Goal: Information Seeking & Learning: Learn about a topic

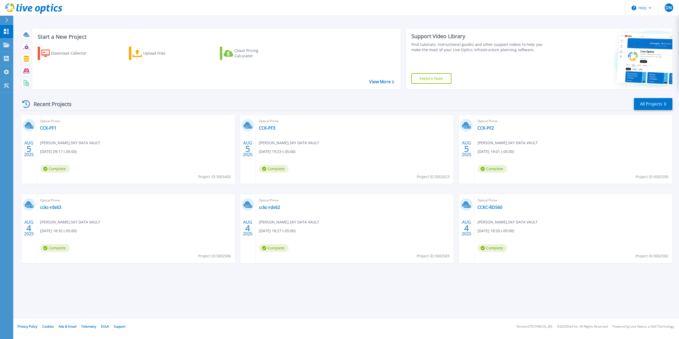
click at [131, 92] on div "Start a New Project Download Collector Upload Files Cloud Pricing Calculator Vi…" at bounding box center [346, 58] width 652 height 69
click at [6, 42] on link "Projects Projects" at bounding box center [6, 45] width 13 height 14
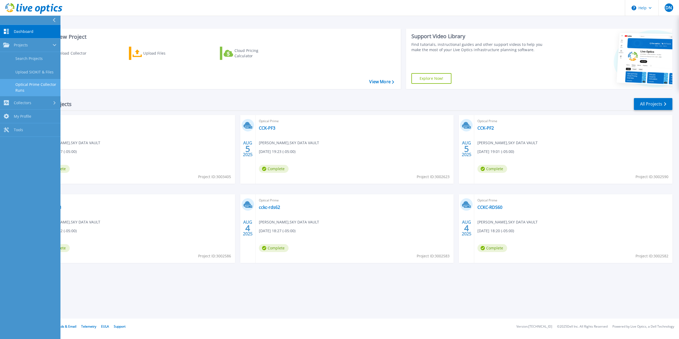
click at [31, 93] on link "Optical Prime Collector Runs" at bounding box center [30, 87] width 61 height 17
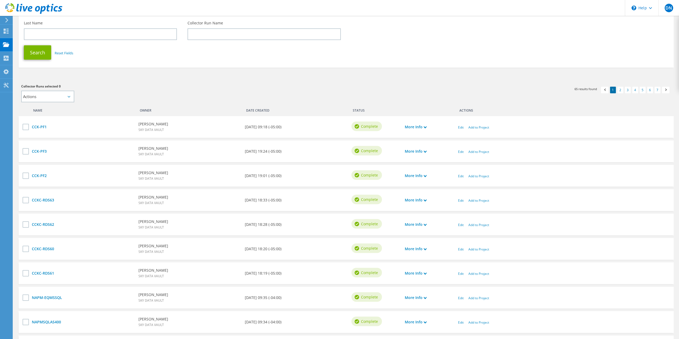
scroll to position [127, 0]
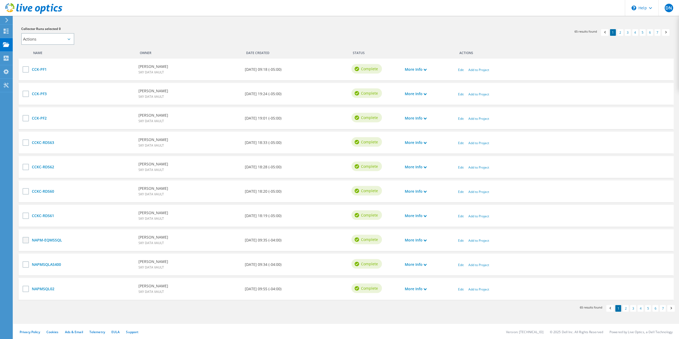
click at [25, 240] on label at bounding box center [27, 240] width 8 height 6
click at [0, 0] on input "checkbox" at bounding box center [0, 0] width 0 height 0
click at [27, 264] on label at bounding box center [27, 265] width 8 height 6
click at [0, 0] on input "checkbox" at bounding box center [0, 0] width 0 height 0
click at [26, 291] on label at bounding box center [27, 289] width 8 height 6
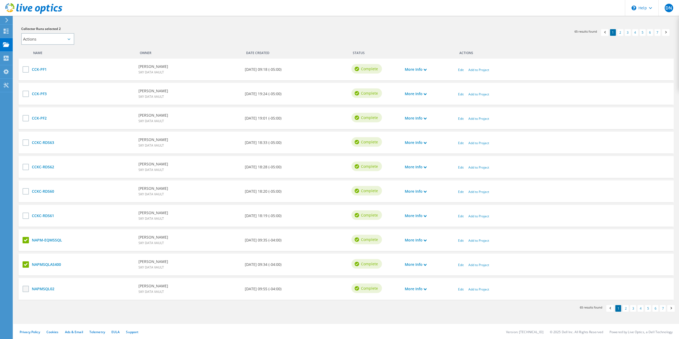
click at [0, 0] on input "checkbox" at bounding box center [0, 0] width 0 height 0
click at [627, 309] on link "2" at bounding box center [626, 308] width 6 height 7
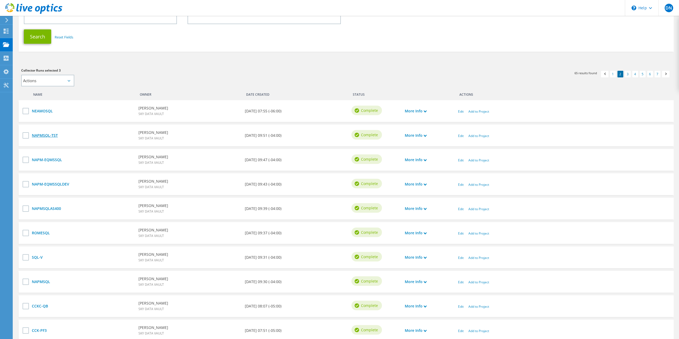
scroll to position [93, 0]
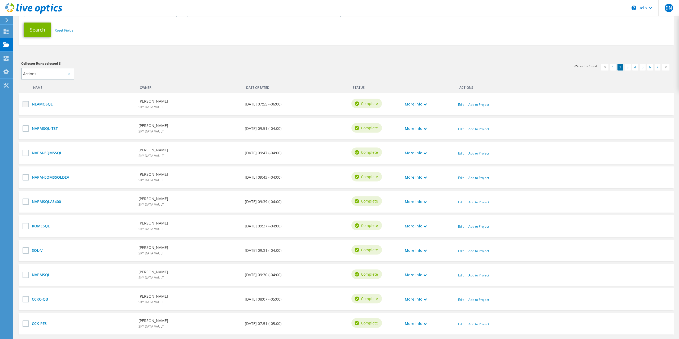
click at [28, 103] on label at bounding box center [27, 104] width 8 height 6
click at [0, 0] on input "checkbox" at bounding box center [0, 0] width 0 height 0
click at [27, 129] on label at bounding box center [27, 129] width 8 height 6
click at [0, 0] on input "checkbox" at bounding box center [0, 0] width 0 height 0
click at [23, 152] on label at bounding box center [27, 153] width 8 height 6
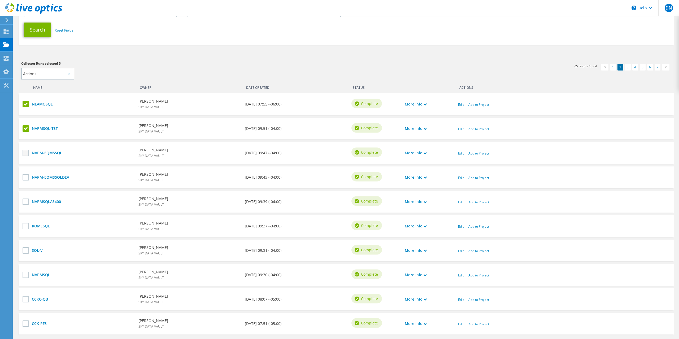
click at [0, 0] on input "checkbox" at bounding box center [0, 0] width 0 height 0
click at [24, 176] on label at bounding box center [27, 177] width 8 height 6
click at [0, 0] on input "checkbox" at bounding box center [0, 0] width 0 height 0
click at [24, 203] on label at bounding box center [27, 202] width 8 height 6
click at [0, 0] on input "checkbox" at bounding box center [0, 0] width 0 height 0
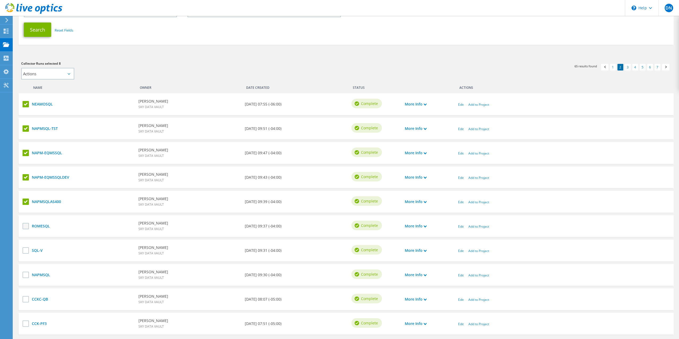
click at [24, 223] on label at bounding box center [27, 226] width 8 height 6
click at [0, 0] on input "checkbox" at bounding box center [0, 0] width 0 height 0
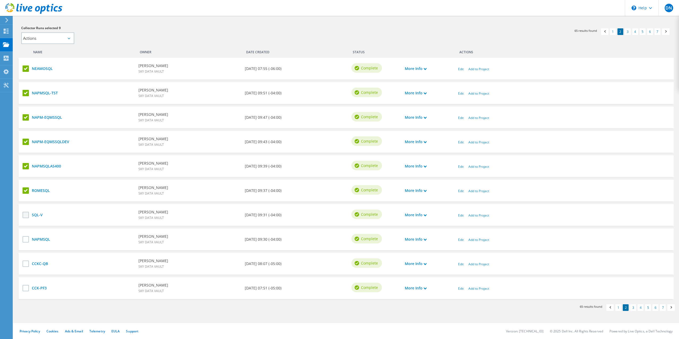
click at [26, 215] on label at bounding box center [27, 215] width 8 height 6
click at [0, 0] on input "checkbox" at bounding box center [0, 0] width 0 height 0
click at [27, 241] on label at bounding box center [27, 239] width 8 height 6
click at [0, 0] on input "checkbox" at bounding box center [0, 0] width 0 height 0
click at [61, 41] on select "Actions Add to new project Add to existing project" at bounding box center [47, 38] width 53 height 12
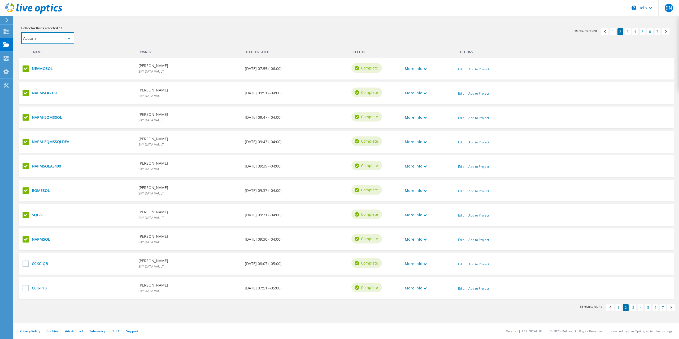
select select "update_proj"
click at [119, 31] on h3 "Collector Runs selected 11" at bounding box center [181, 28] width 320 height 6
click at [117, 35] on input "search" at bounding box center [108, 38] width 58 height 12
click at [91, 44] on li "[PERSON_NAME] Auto" at bounding box center [109, 45] width 61 height 6
type input "[PERSON_NAME] Auto"
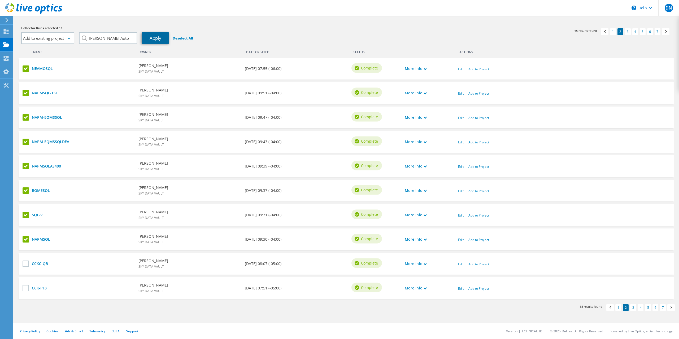
click at [159, 42] on link "Apply" at bounding box center [156, 37] width 28 height 11
select select "Actions"
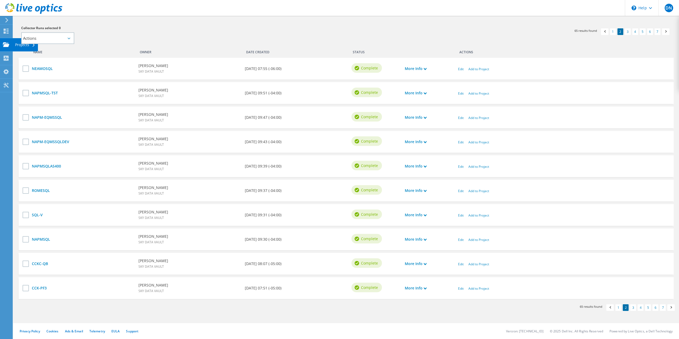
click at [5, 45] on use at bounding box center [6, 44] width 6 height 5
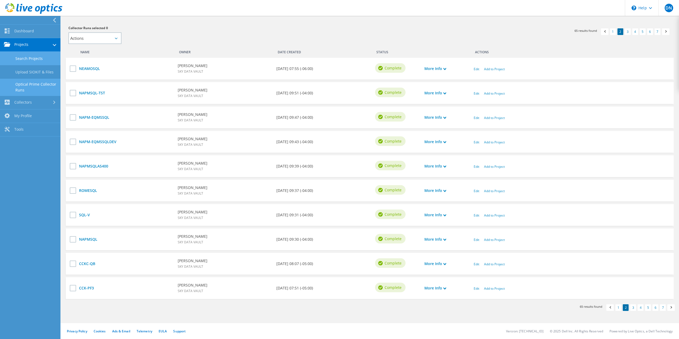
click at [34, 59] on link "Search Projects" at bounding box center [30, 59] width 61 height 14
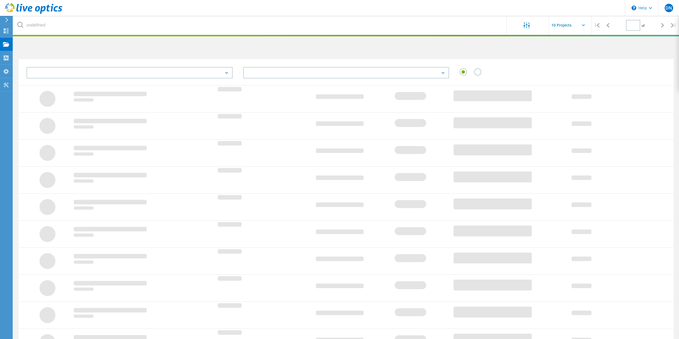
type input "1"
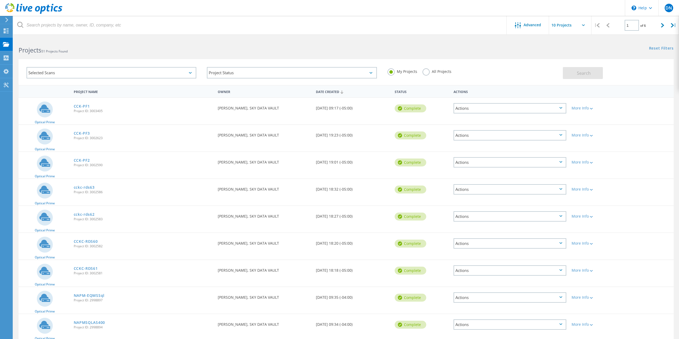
scroll to position [50, 0]
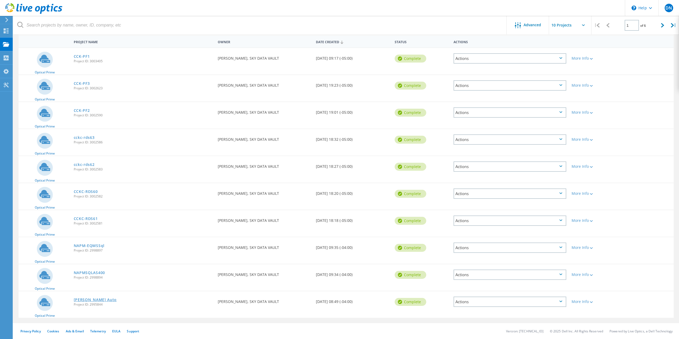
click at [88, 299] on link "[PERSON_NAME] Auto" at bounding box center [95, 300] width 43 height 4
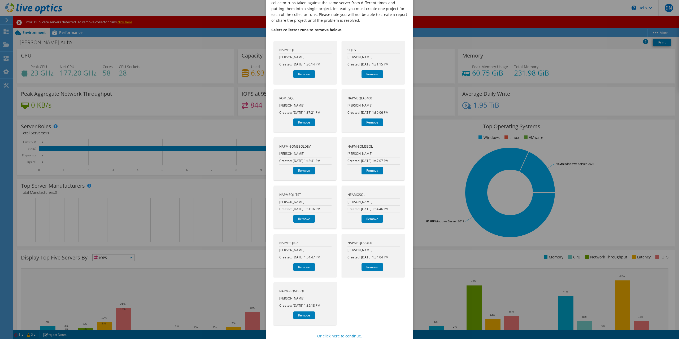
scroll to position [53, 0]
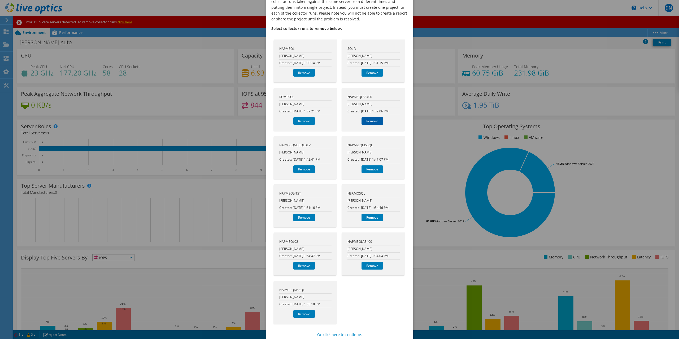
click at [374, 120] on link "Remove" at bounding box center [372, 121] width 21 height 8
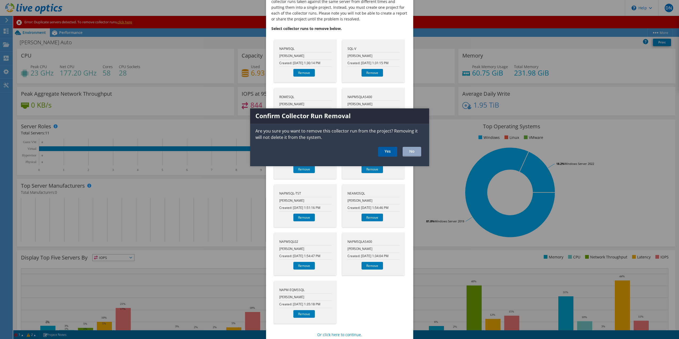
click at [390, 148] on link "Yes" at bounding box center [387, 152] width 19 height 10
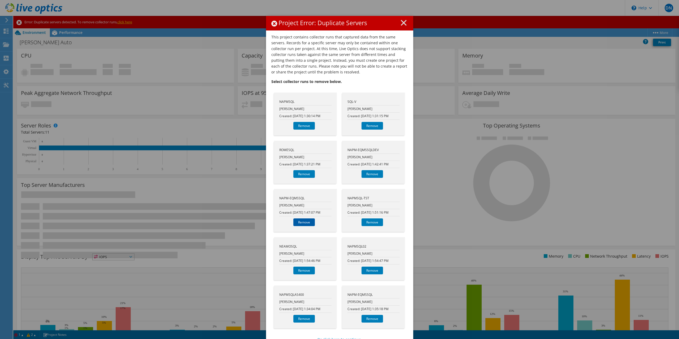
click at [304, 224] on link "Remove" at bounding box center [304, 223] width 21 height 8
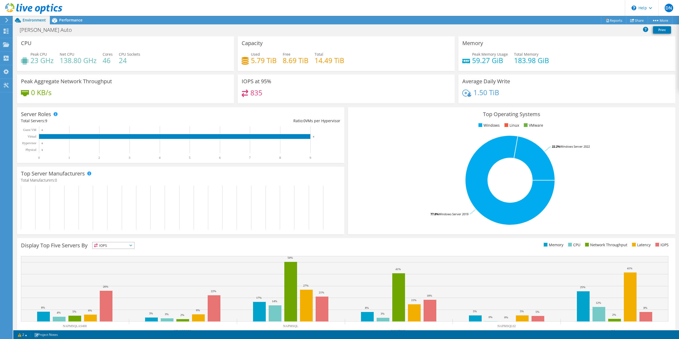
click at [122, 63] on h4 "24" at bounding box center [129, 61] width 21 height 6
click at [69, 23] on div "Performance" at bounding box center [68, 20] width 37 height 8
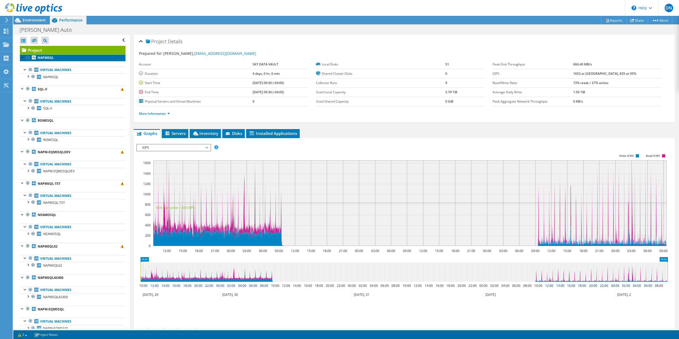
click at [63, 58] on link "NAPMSQL" at bounding box center [73, 57] width 106 height 7
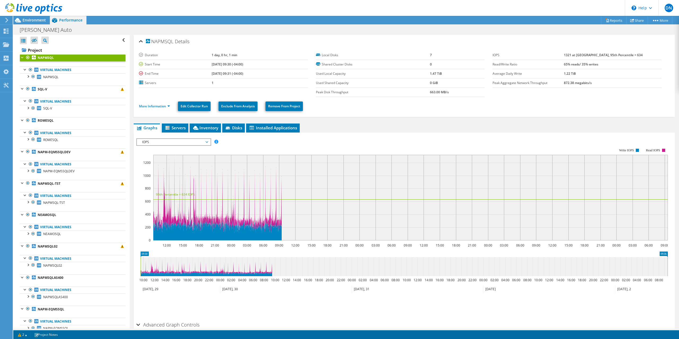
click at [204, 139] on span "IOPS" at bounding box center [174, 142] width 68 height 6
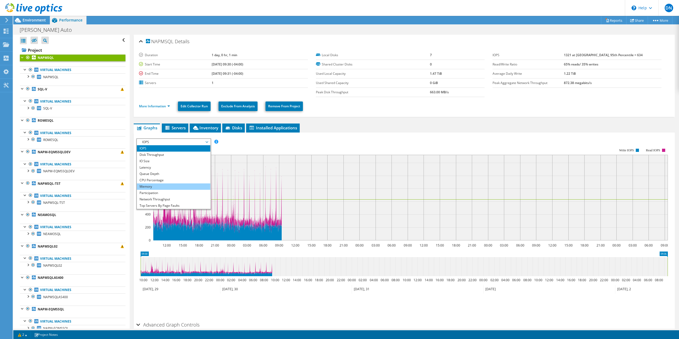
click at [171, 186] on li "Memory" at bounding box center [174, 187] width 74 height 6
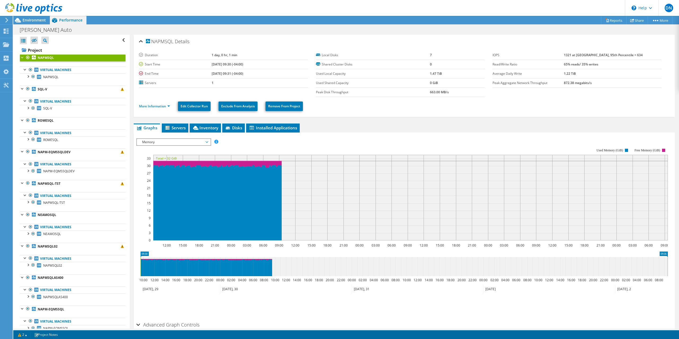
click at [193, 140] on span "Memory" at bounding box center [174, 142] width 68 height 6
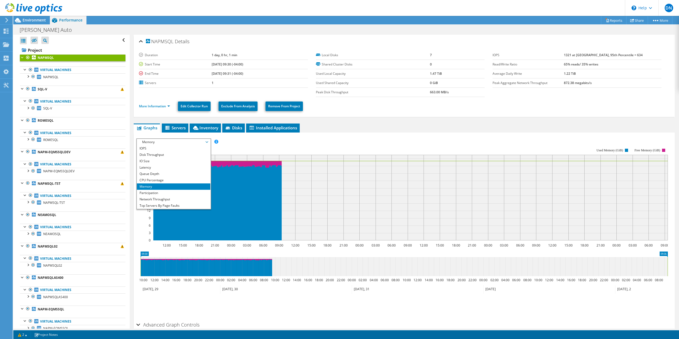
click at [318, 147] on rect at bounding box center [402, 195] width 532 height 106
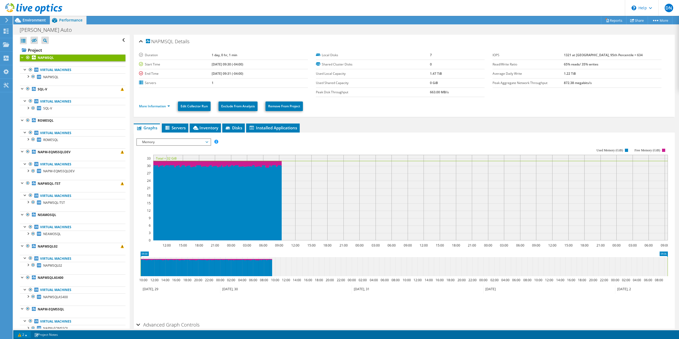
click at [27, 336] on link "2" at bounding box center [22, 335] width 16 height 7
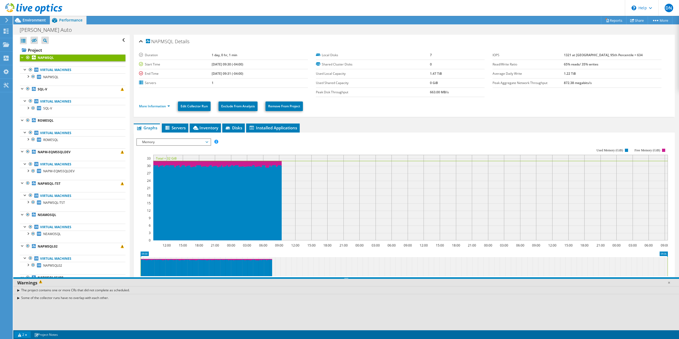
click at [27, 336] on link "2" at bounding box center [22, 335] width 16 height 7
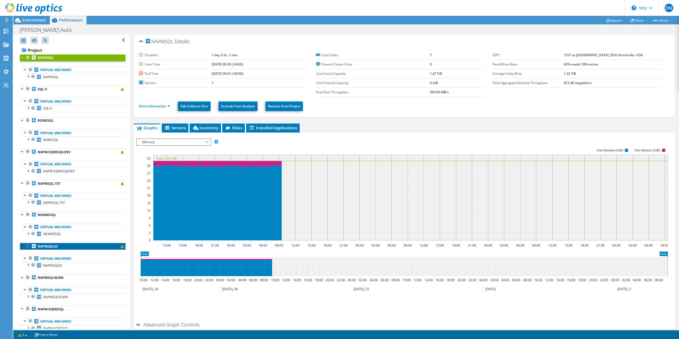
click at [75, 247] on link "NAPMSQL02" at bounding box center [73, 246] width 106 height 7
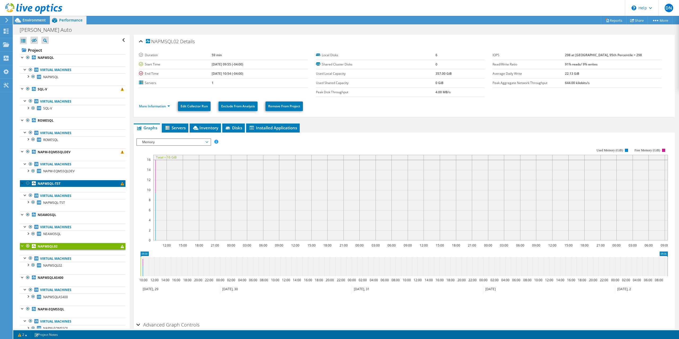
click at [84, 182] on link "NAPMSQL-TST" at bounding box center [73, 183] width 106 height 7
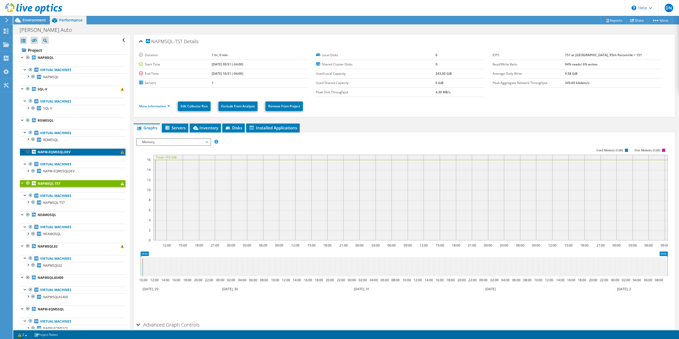
click at [88, 152] on link "NAPM-EQMSSQLDEV" at bounding box center [73, 152] width 106 height 7
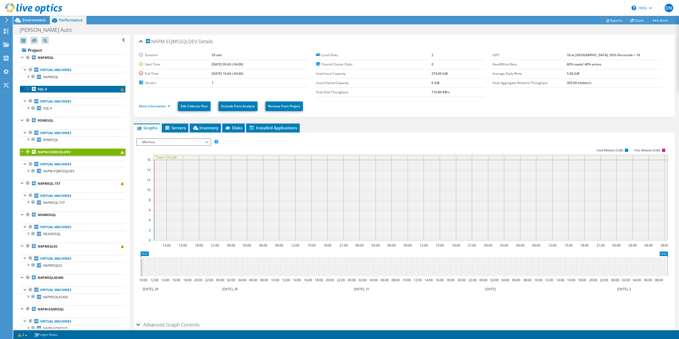
click at [80, 89] on link "SQL-V" at bounding box center [73, 89] width 106 height 7
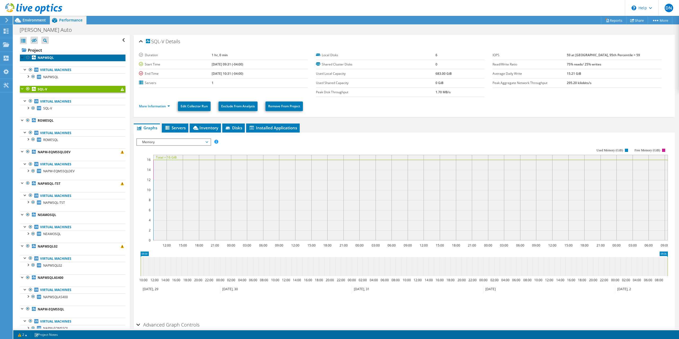
click at [60, 59] on link "NAPMSQL" at bounding box center [73, 57] width 106 height 7
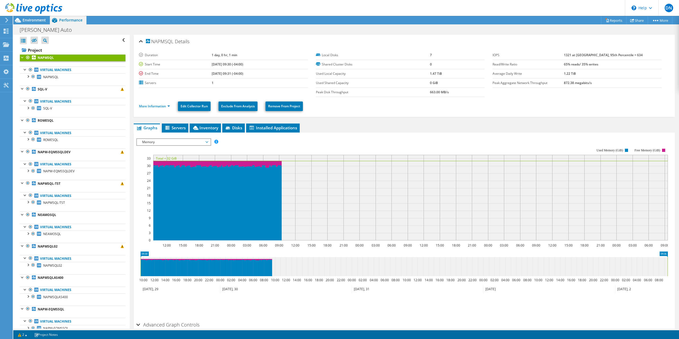
click at [301, 144] on rect at bounding box center [402, 195] width 532 height 106
click at [201, 125] on span "Inventory" at bounding box center [205, 127] width 26 height 5
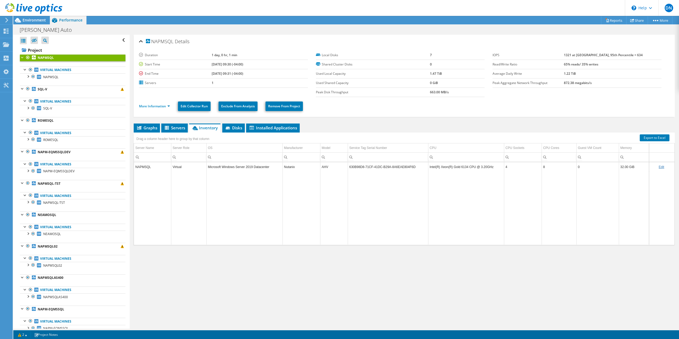
click at [23, 58] on div at bounding box center [22, 56] width 5 height 5
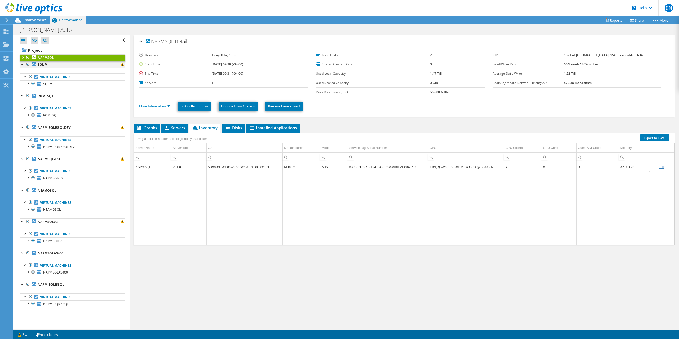
click at [22, 64] on div at bounding box center [22, 63] width 5 height 5
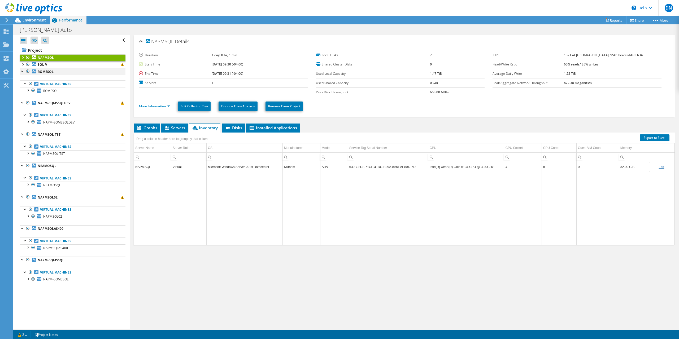
click at [22, 70] on div at bounding box center [22, 70] width 5 height 5
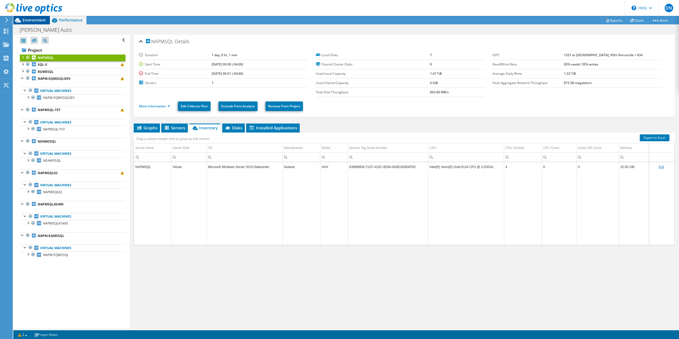
click at [36, 20] on span "Environment" at bounding box center [34, 20] width 23 height 5
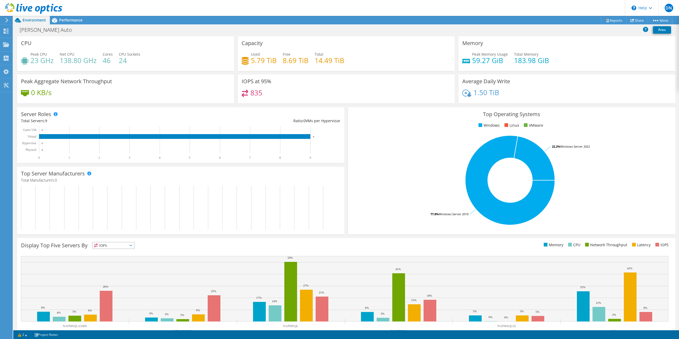
click at [72, 89] on div "Peak Aggregate Network Throughput 0 KB/s" at bounding box center [125, 89] width 217 height 29
click at [106, 59] on h4 "46" at bounding box center [108, 61] width 10 height 6
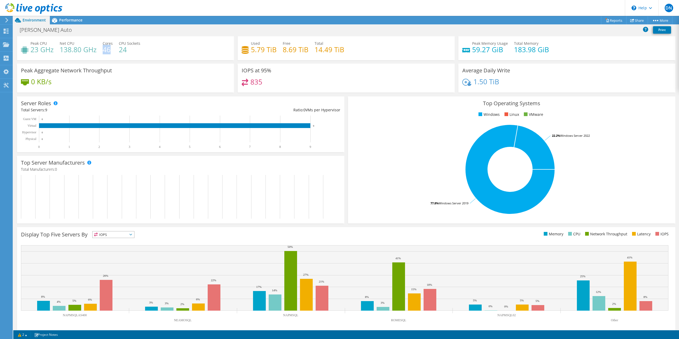
scroll to position [3, 0]
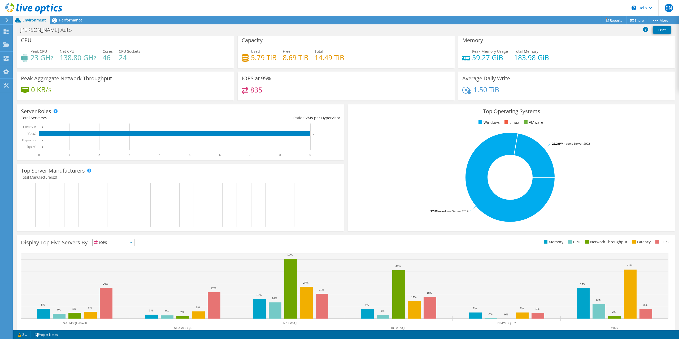
click at [129, 241] on span "IOPS" at bounding box center [114, 243] width 42 height 6
click at [118, 262] on li "CPU" at bounding box center [114, 264] width 42 height 7
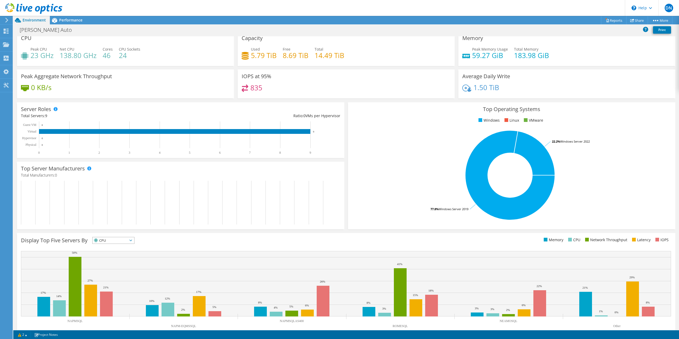
scroll to position [15, 0]
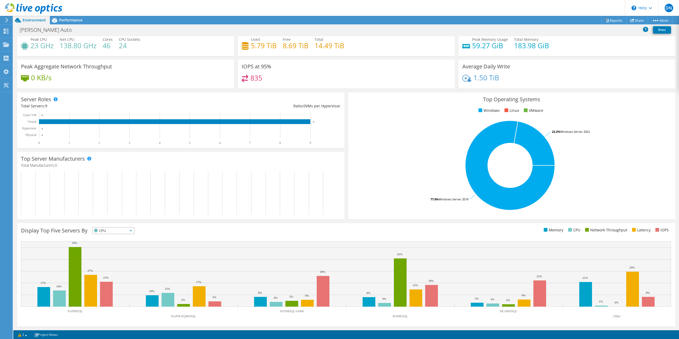
click at [131, 230] on icon at bounding box center [131, 231] width 3 height 2
click at [122, 266] on li "Latency" at bounding box center [114, 267] width 42 height 7
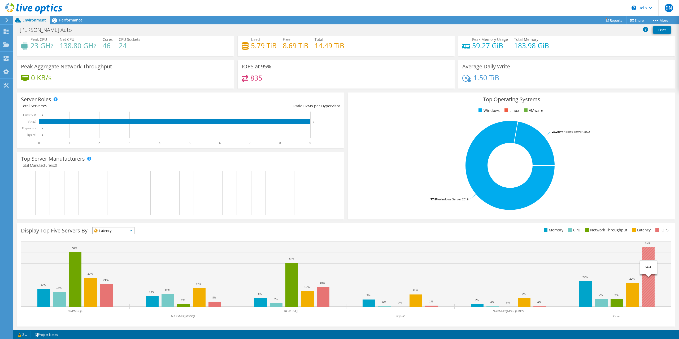
click at [652, 279] on rect at bounding box center [648, 277] width 13 height 60
click at [114, 229] on span "Latency" at bounding box center [110, 231] width 35 height 6
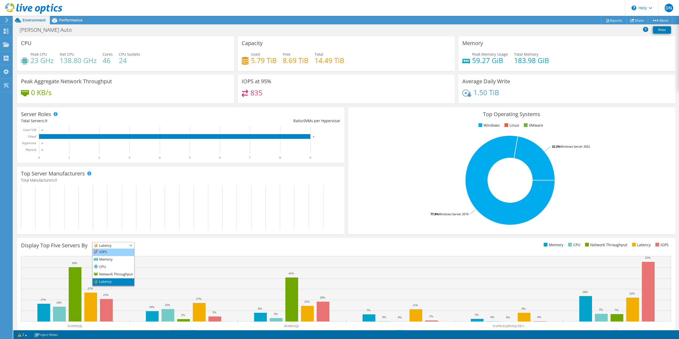
click at [109, 256] on li "IOPS" at bounding box center [114, 252] width 42 height 7
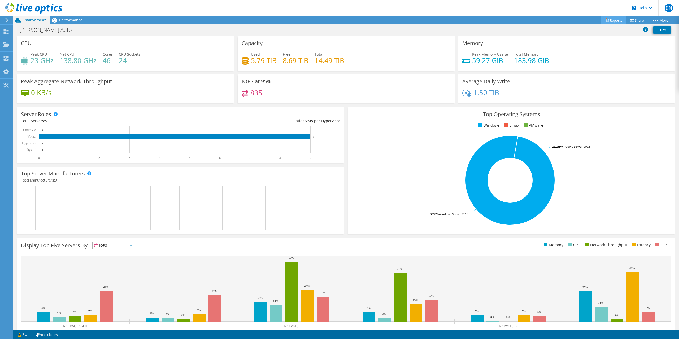
click at [617, 19] on link "Reports" at bounding box center [613, 20] width 25 height 8
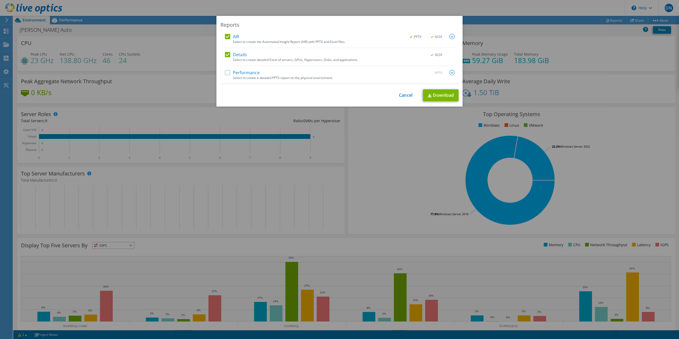
click at [228, 73] on label "Performance" at bounding box center [242, 72] width 35 height 5
click at [0, 0] on input "Performance" at bounding box center [0, 0] width 0 height 0
click at [440, 92] on link "Download" at bounding box center [441, 95] width 36 height 12
click at [392, 21] on div "Reports" at bounding box center [340, 24] width 238 height 7
click at [403, 95] on link "Cancel" at bounding box center [406, 95] width 14 height 5
